Goal: Navigation & Orientation: Find specific page/section

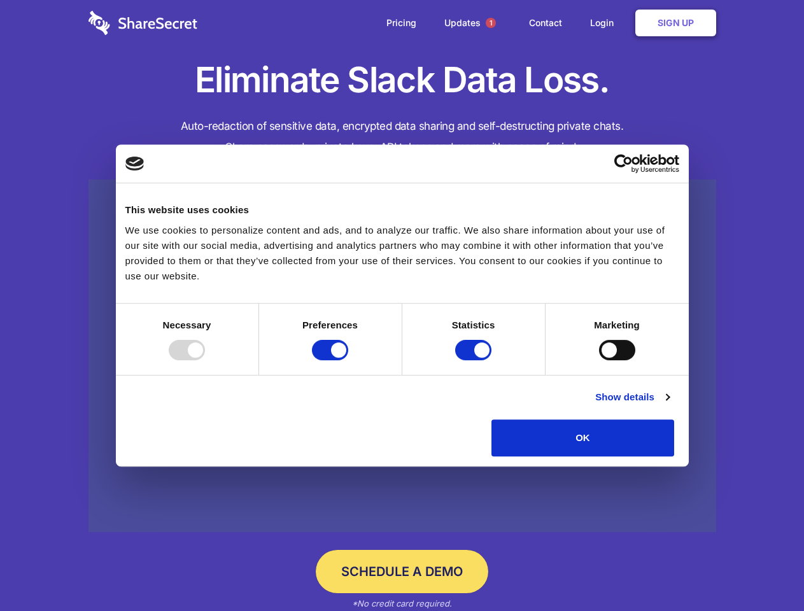
click at [205, 360] on div at bounding box center [187, 350] width 36 height 20
click at [348, 360] on input "Preferences" at bounding box center [330, 350] width 36 height 20
checkbox input "false"
click at [475, 360] on input "Statistics" at bounding box center [473, 350] width 36 height 20
checkbox input "false"
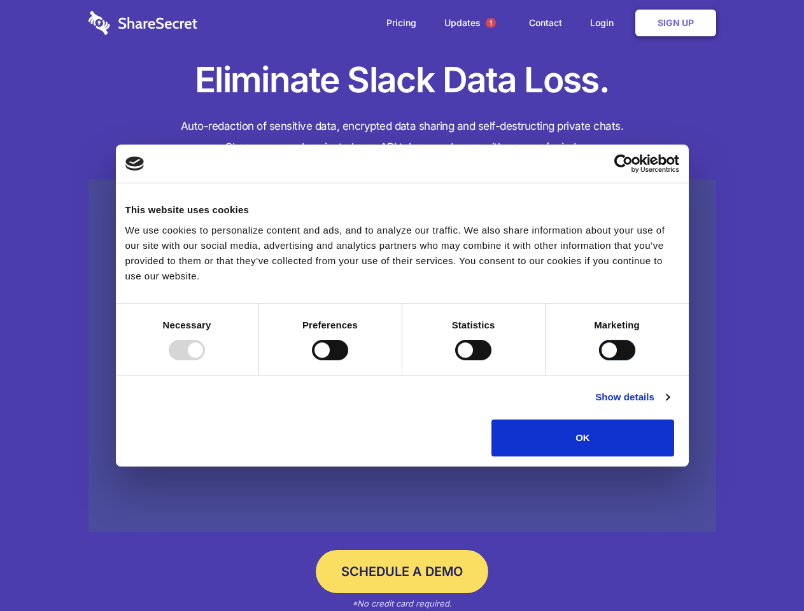
click at [599, 360] on input "Marketing" at bounding box center [617, 350] width 36 height 20
checkbox input "true"
click at [669, 405] on link "Show details" at bounding box center [632, 397] width 74 height 15
click at [0, 0] on li "Necessary 7 Necessary cookies help make a website usable by enabling basic func…" at bounding box center [0, 0] width 0 height 0
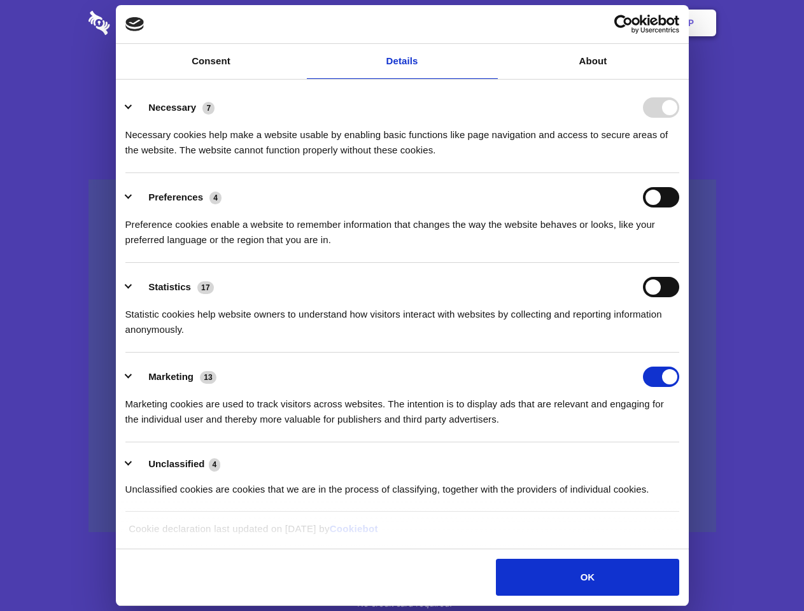
click at [490, 23] on span "1" at bounding box center [491, 23] width 10 height 10
